Goal: Task Accomplishment & Management: Manage account settings

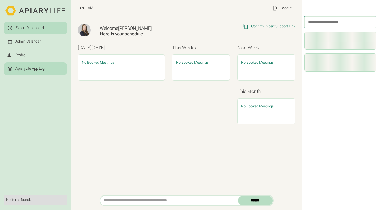
click at [30, 69] on div "ApiaryLife App Login" at bounding box center [31, 68] width 32 height 5
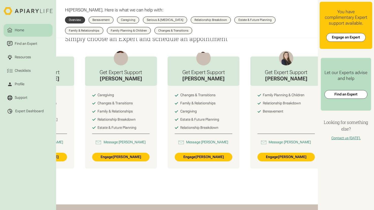
scroll to position [0, 237]
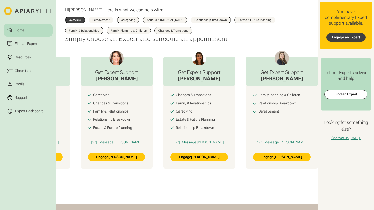
click at [339, 36] on link "Engage an Expert" at bounding box center [345, 37] width 39 height 9
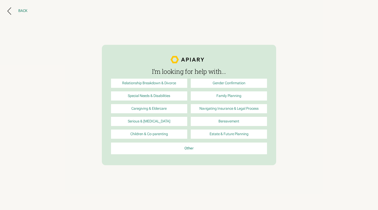
click at [10, 11] on icon at bounding box center [9, 10] width 4 height 7
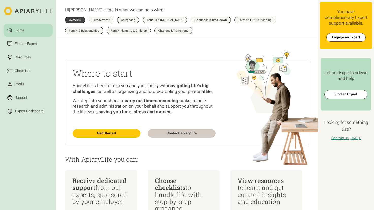
scroll to position [208, 0]
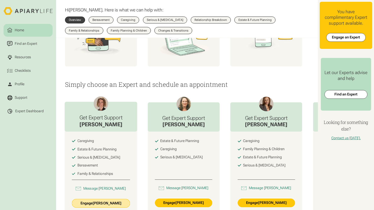
click at [112, 207] on link "Engage Angela Hahn" at bounding box center [101, 202] width 58 height 9
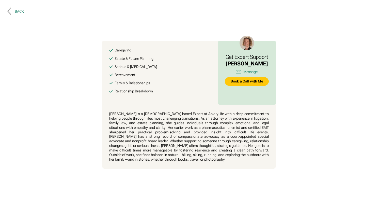
click at [19, 13] on div "Back" at bounding box center [19, 11] width 9 height 5
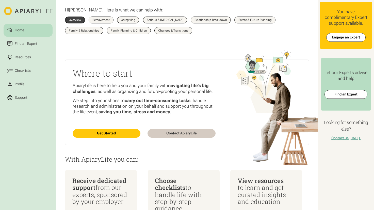
scroll to position [208, 0]
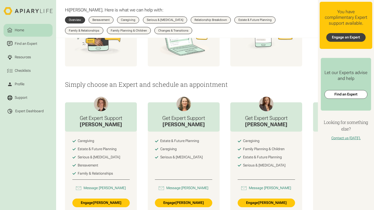
click at [345, 36] on link "Engage an Expert" at bounding box center [345, 37] width 39 height 9
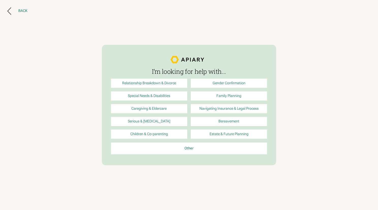
click at [17, 9] on button "Back" at bounding box center [17, 10] width 20 height 7
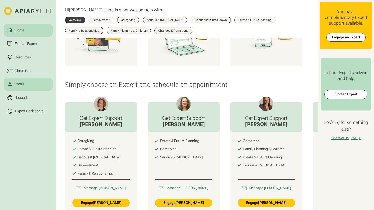
scroll to position [208, 0]
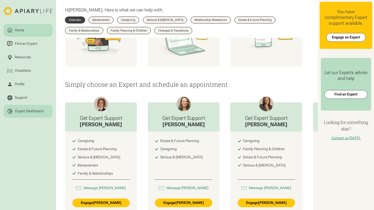
click at [36, 110] on div "Expert Dashboard" at bounding box center [29, 111] width 28 height 5
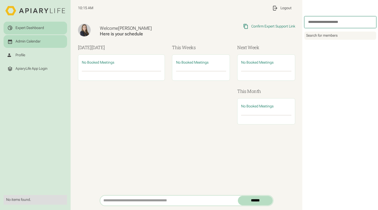
click at [42, 42] on div "Admin Calendar" at bounding box center [35, 41] width 56 height 5
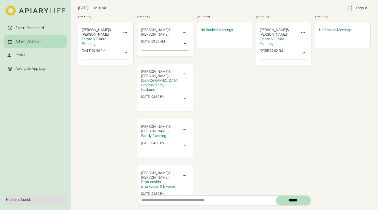
scroll to position [48, 0]
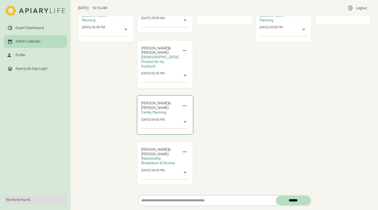
click at [183, 103] on icon at bounding box center [184, 105] width 5 height 5
click at [111, 87] on div "Monday Angela Hahn & ‍ Christopher Barkachi Estate & Future Planning Invite Exp…" at bounding box center [106, 90] width 56 height 204
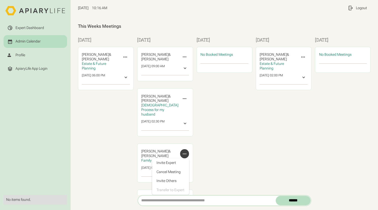
scroll to position [0, 0]
click at [187, 71] on div at bounding box center [185, 68] width 5 height 5
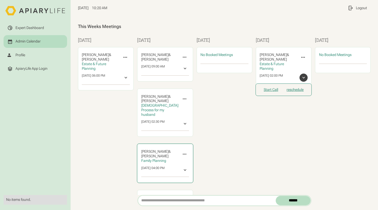
click at [184, 167] on div at bounding box center [185, 169] width 5 height 5
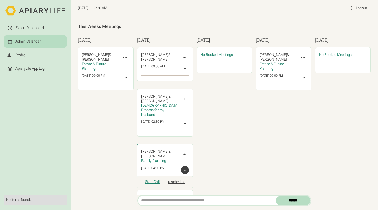
click at [172, 179] on link "reschedule" at bounding box center [176, 181] width 17 height 5
